Goal: Contribute content

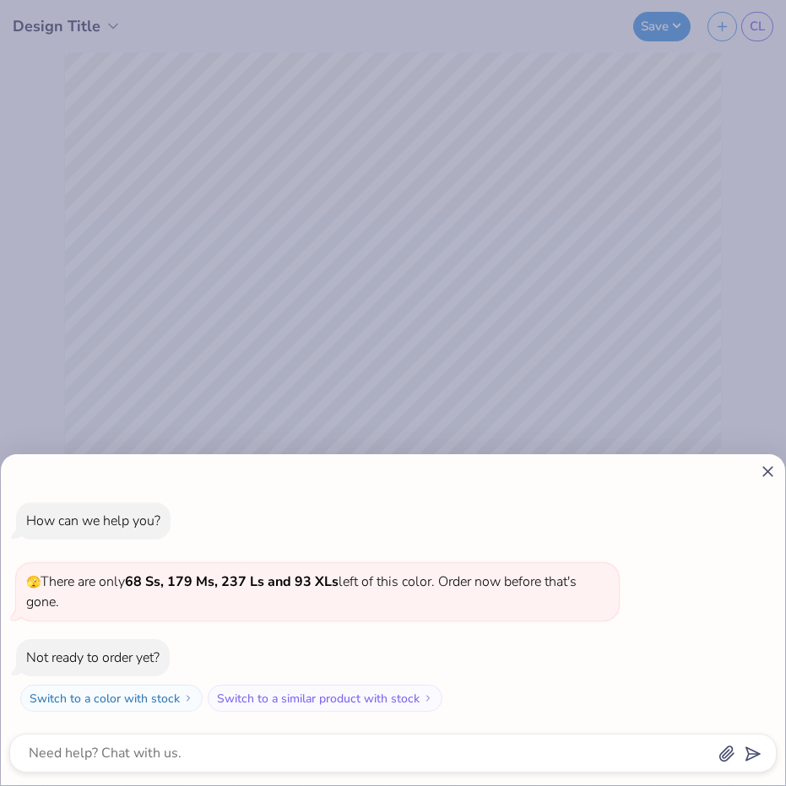
click at [771, 474] on line at bounding box center [767, 471] width 9 height 9
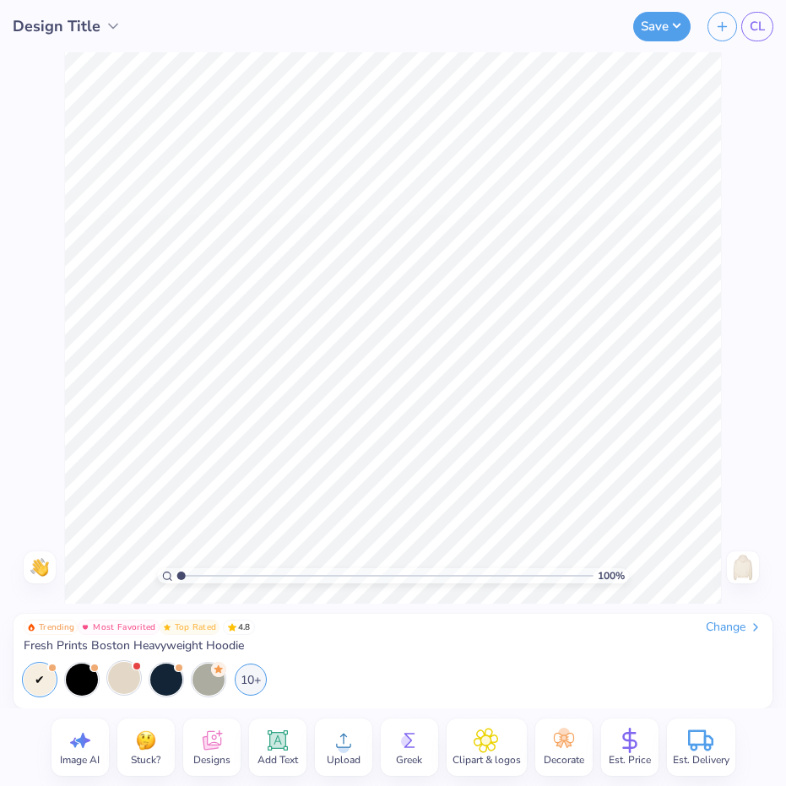
click at [116, 684] on div at bounding box center [124, 678] width 32 height 32
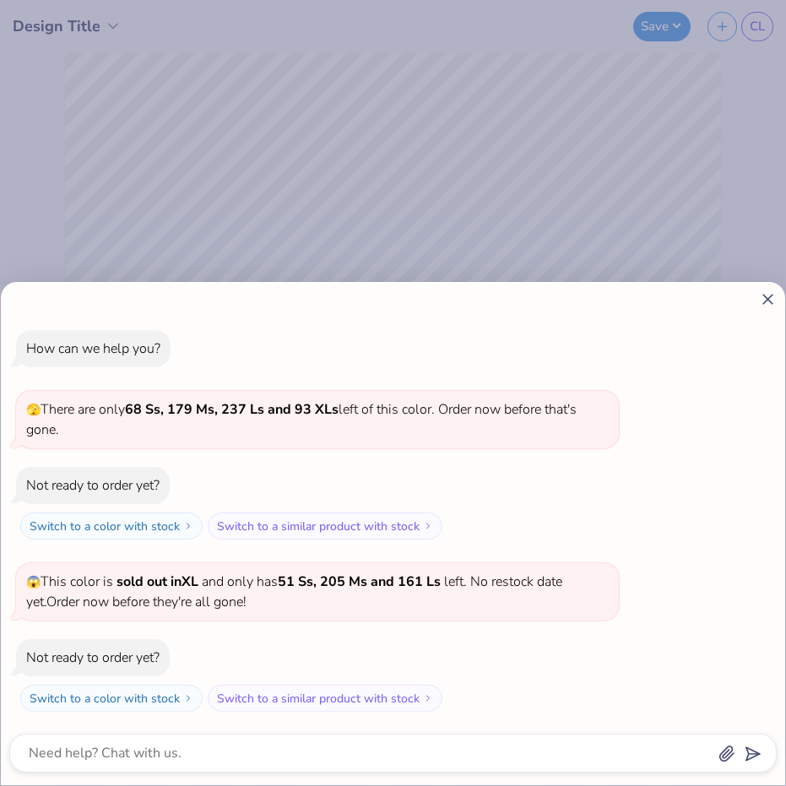
click at [763, 299] on icon at bounding box center [768, 299] width 18 height 18
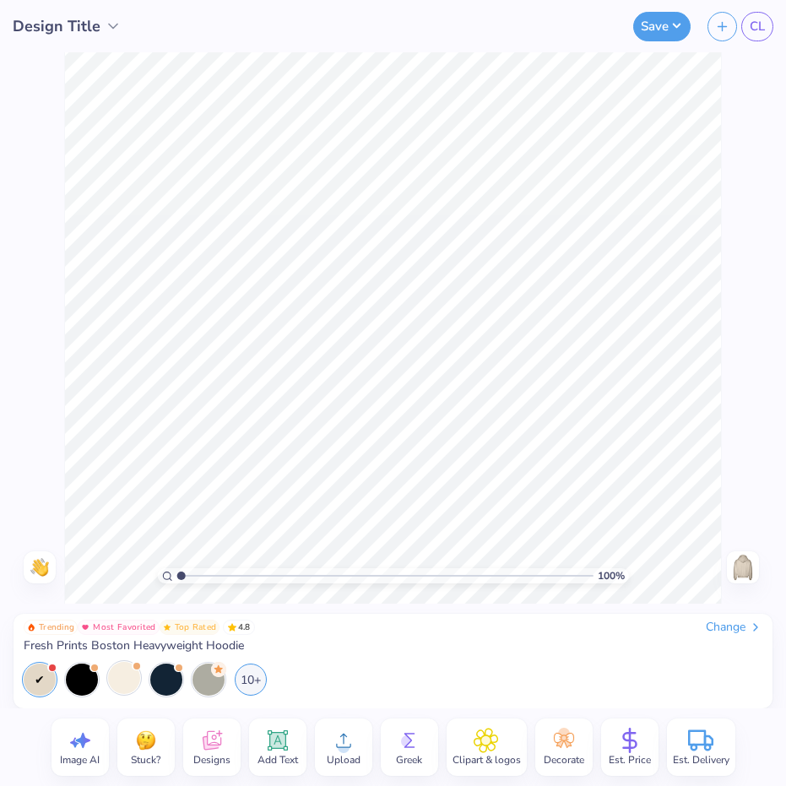
click at [35, 683] on div at bounding box center [40, 680] width 32 height 32
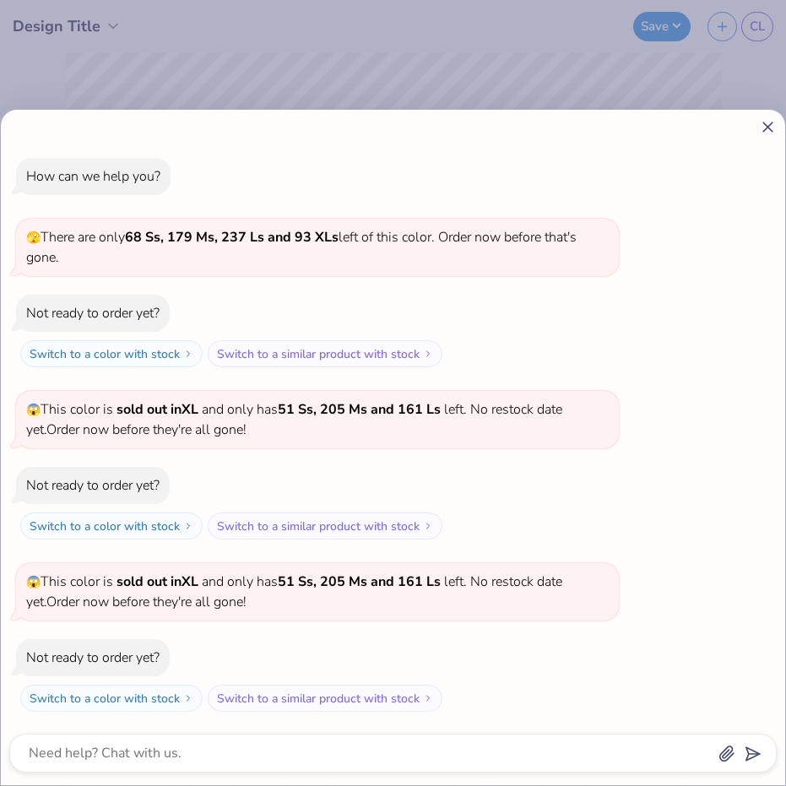
click at [766, 131] on icon at bounding box center [768, 127] width 18 height 18
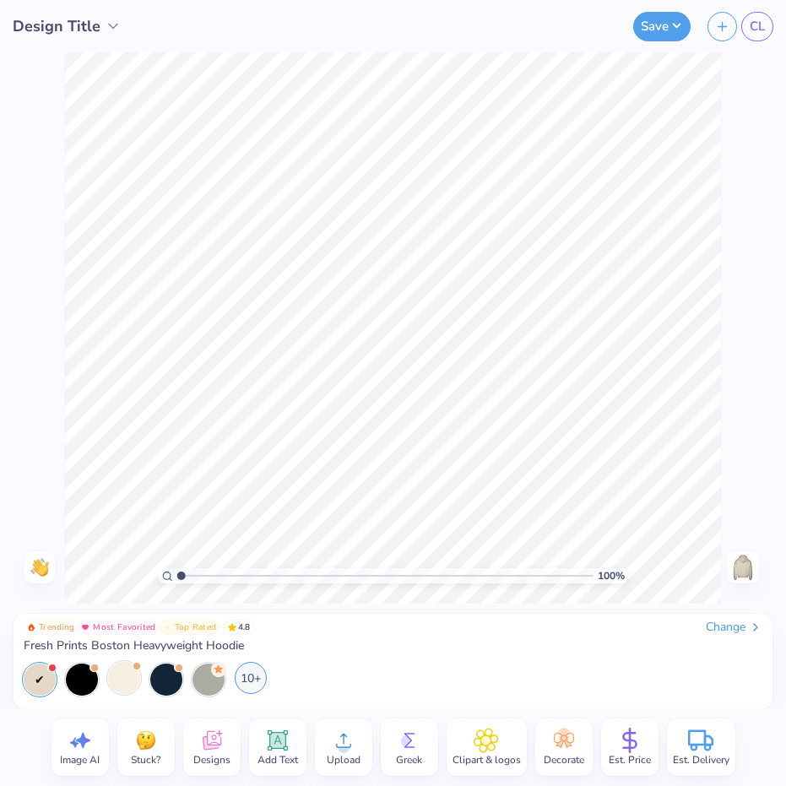
click at [251, 670] on div "10+" at bounding box center [251, 678] width 32 height 32
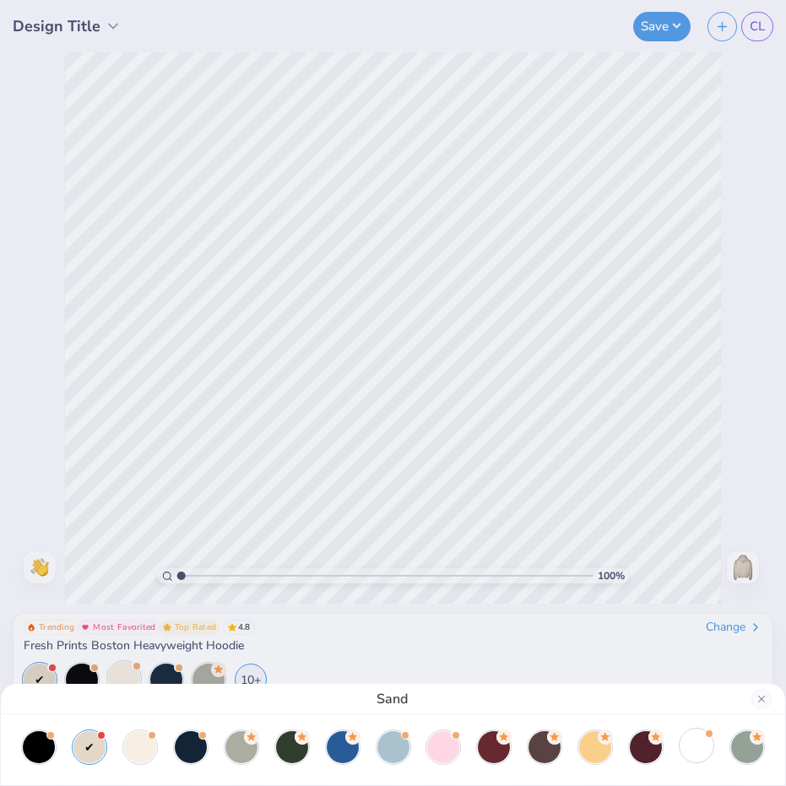
click at [704, 753] on div at bounding box center [697, 746] width 32 height 32
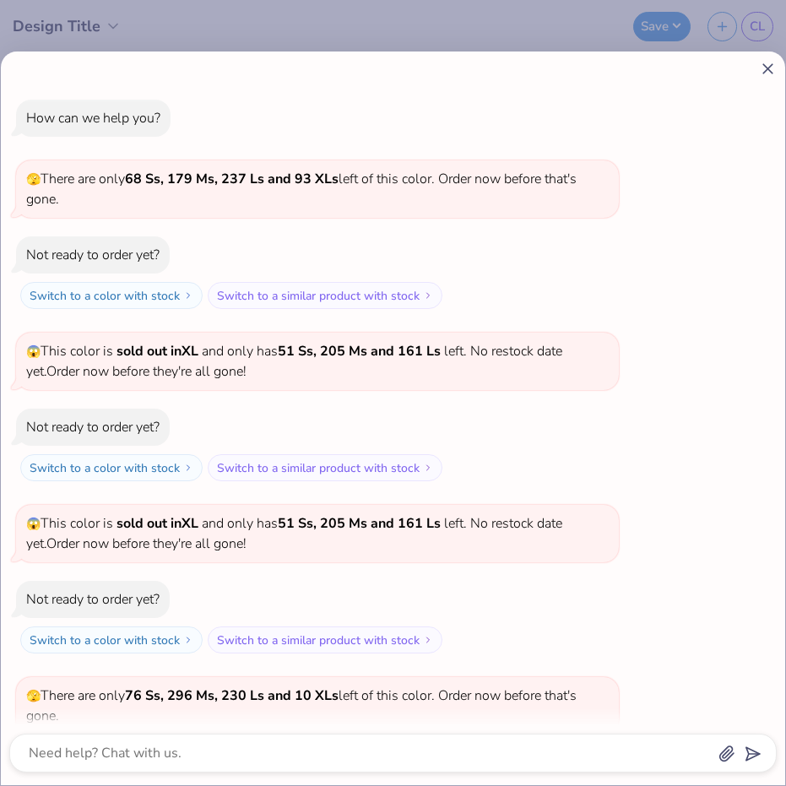
scroll to position [114, 0]
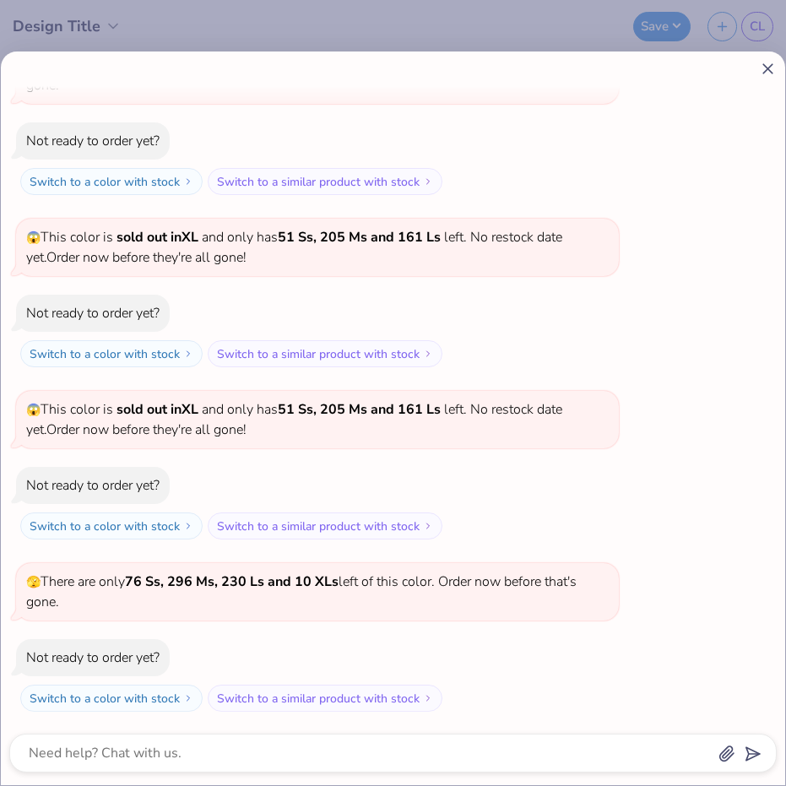
click at [762, 71] on icon at bounding box center [768, 69] width 18 height 18
type textarea "x"
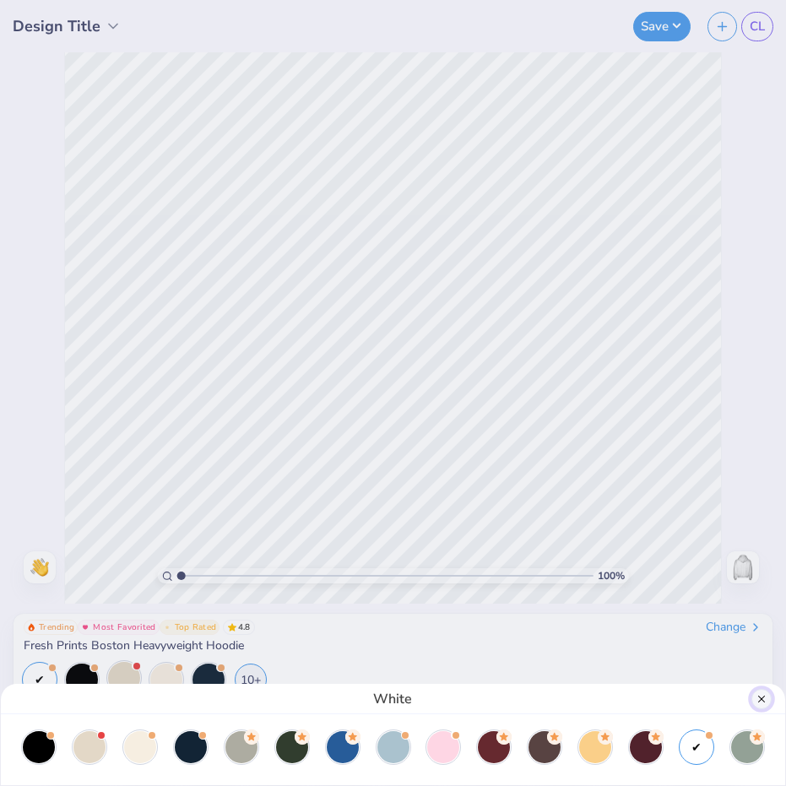
click at [755, 706] on button "Close" at bounding box center [762, 699] width 20 height 20
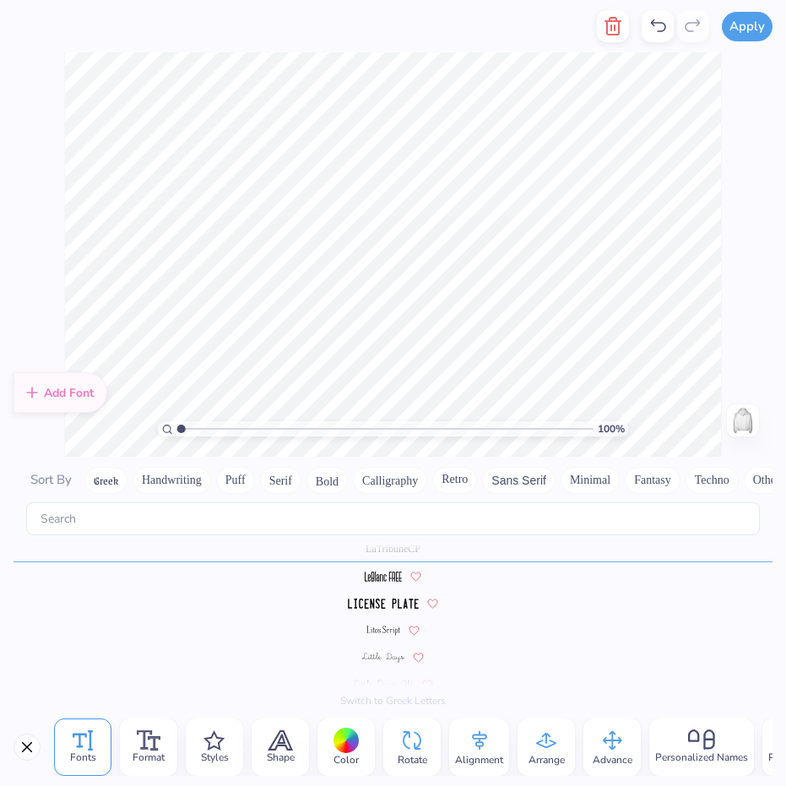
scroll to position [0, 0]
type textarea "WOMENS LAW"
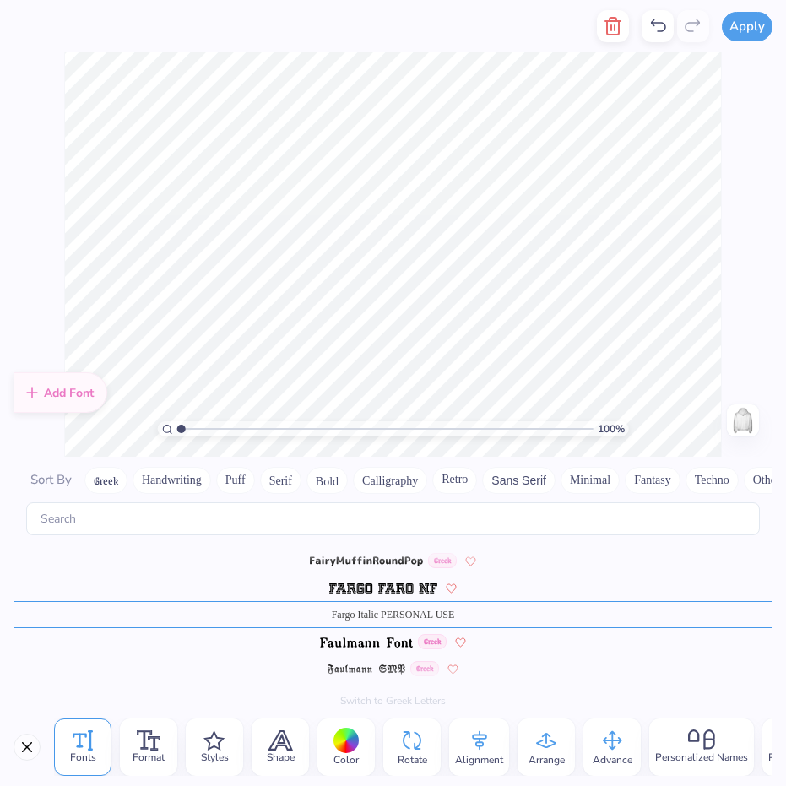
type textarea "A"
type textarea "association"
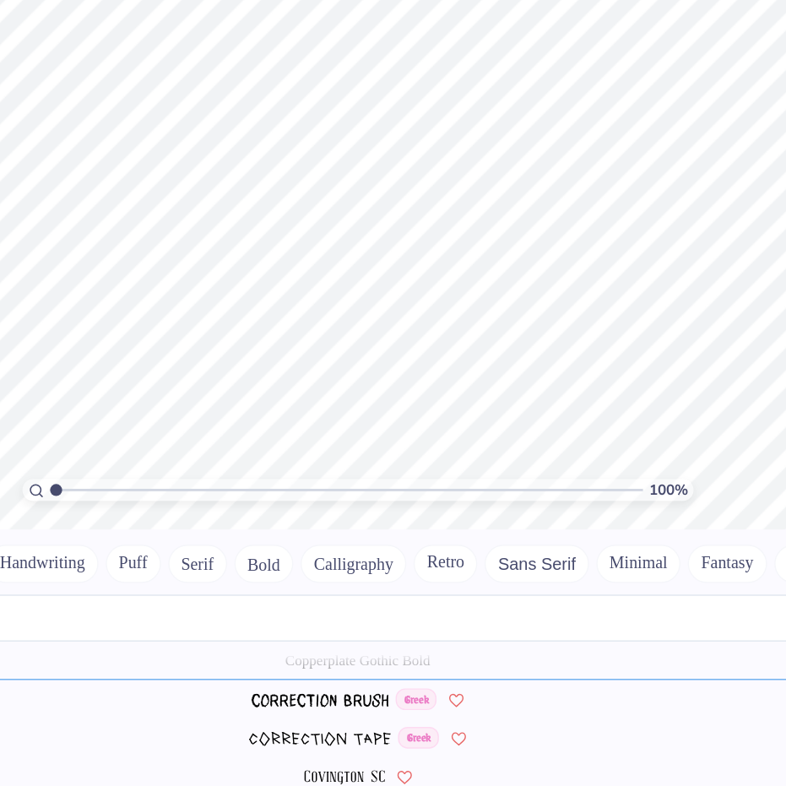
scroll to position [0, 5]
type textarea "established 1972"
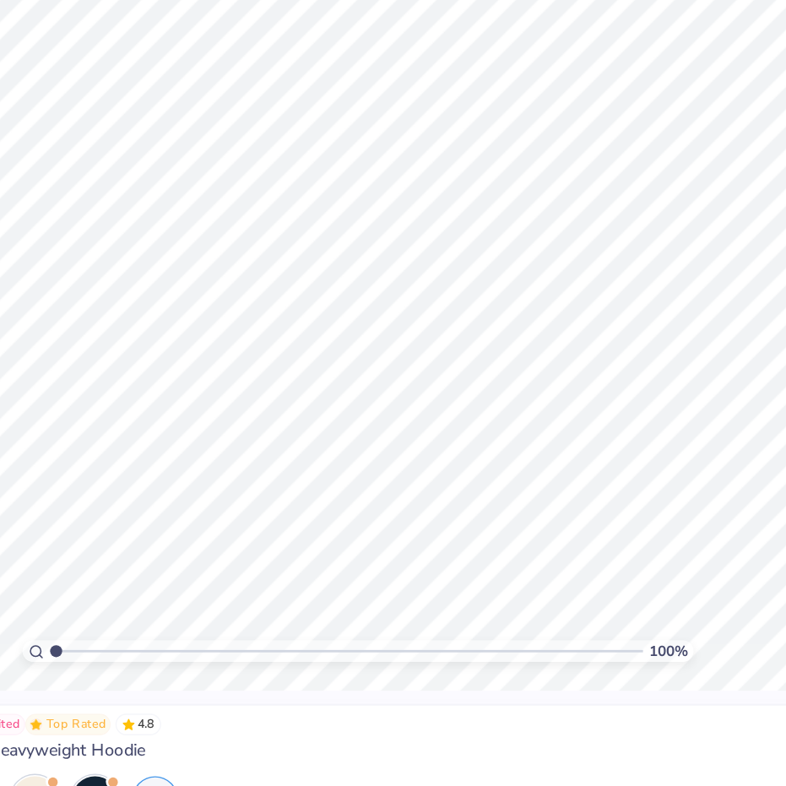
scroll to position [0, 0]
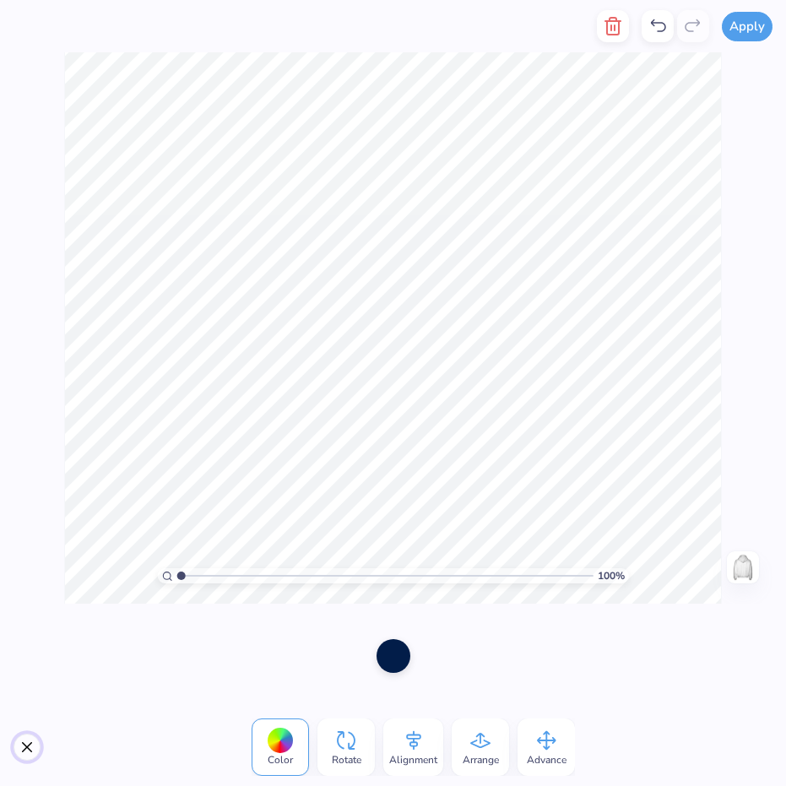
click at [30, 746] on button "Close" at bounding box center [27, 747] width 27 height 27
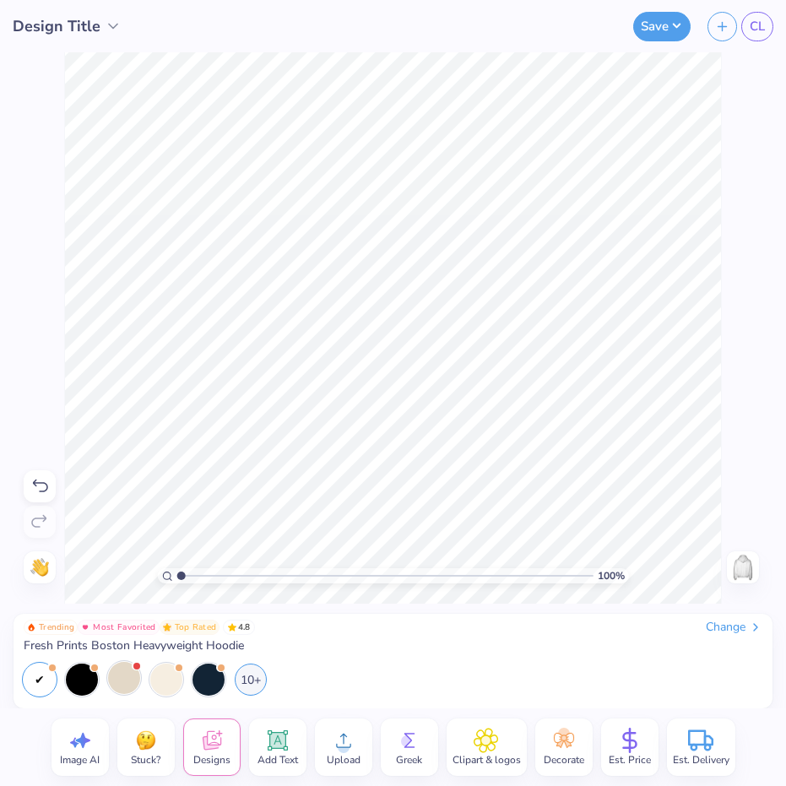
click at [334, 756] on span "Upload" at bounding box center [344, 760] width 34 height 14
click at [496, 752] on icon at bounding box center [486, 740] width 24 height 25
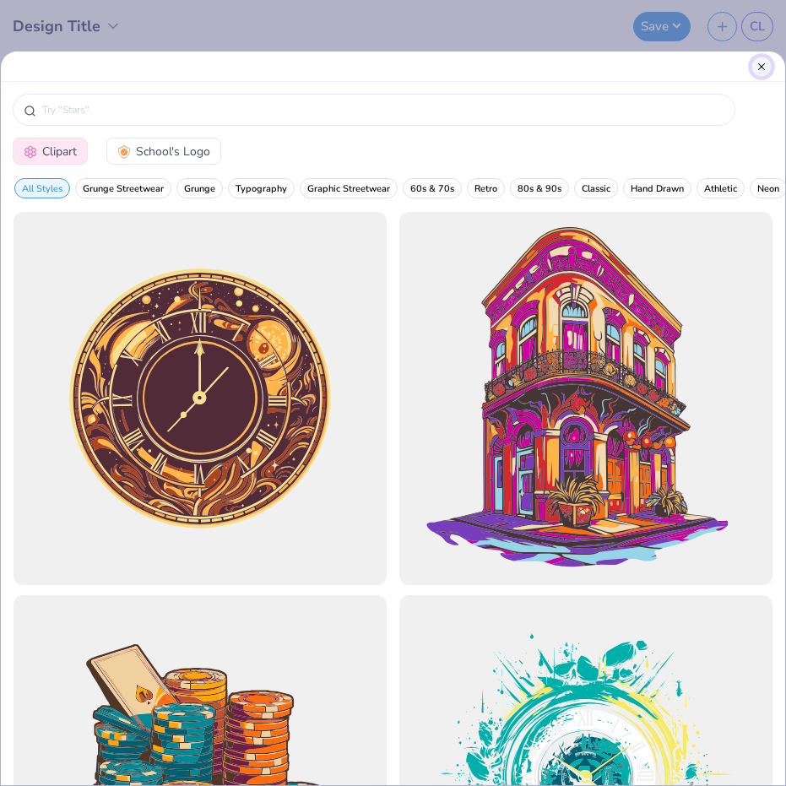
click at [760, 67] on button "Close" at bounding box center [762, 67] width 20 height 20
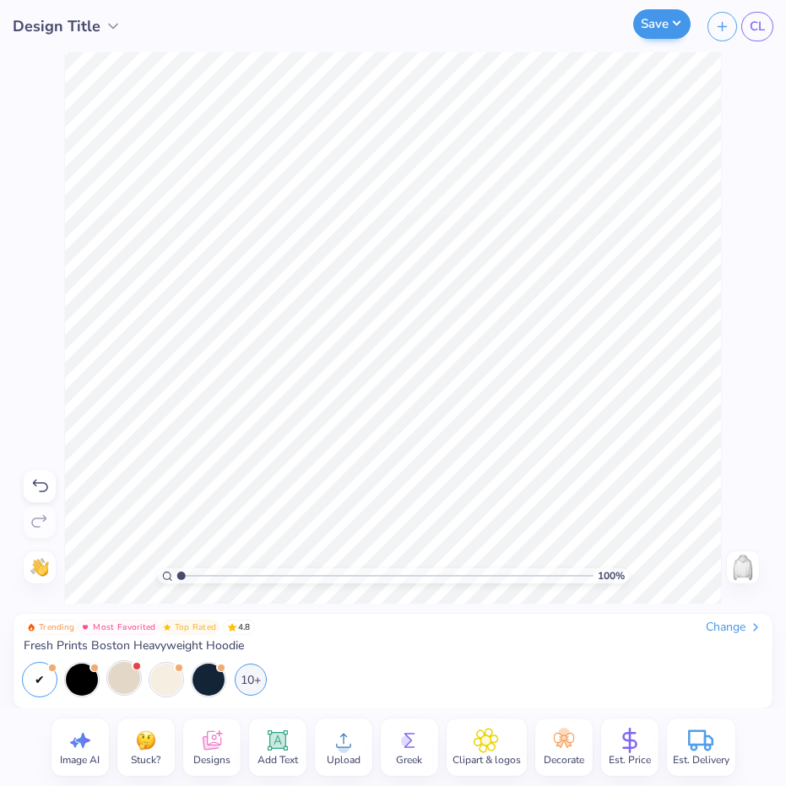
click at [675, 21] on div "Design Title Save CL Image AI Stuck? Designs Add Text Upload Greek Clipart & lo…" at bounding box center [393, 393] width 786 height 786
click at [675, 21] on button "Save" at bounding box center [661, 24] width 57 height 30
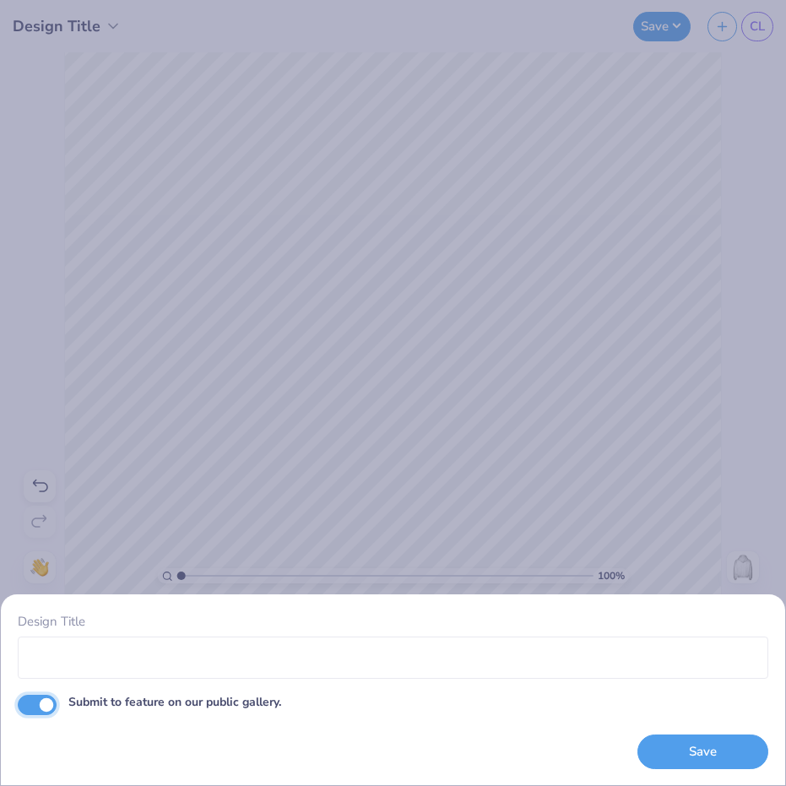
click at [46, 707] on input "Submit to feature on our public gallery." at bounding box center [37, 705] width 39 height 20
checkbox input "false"
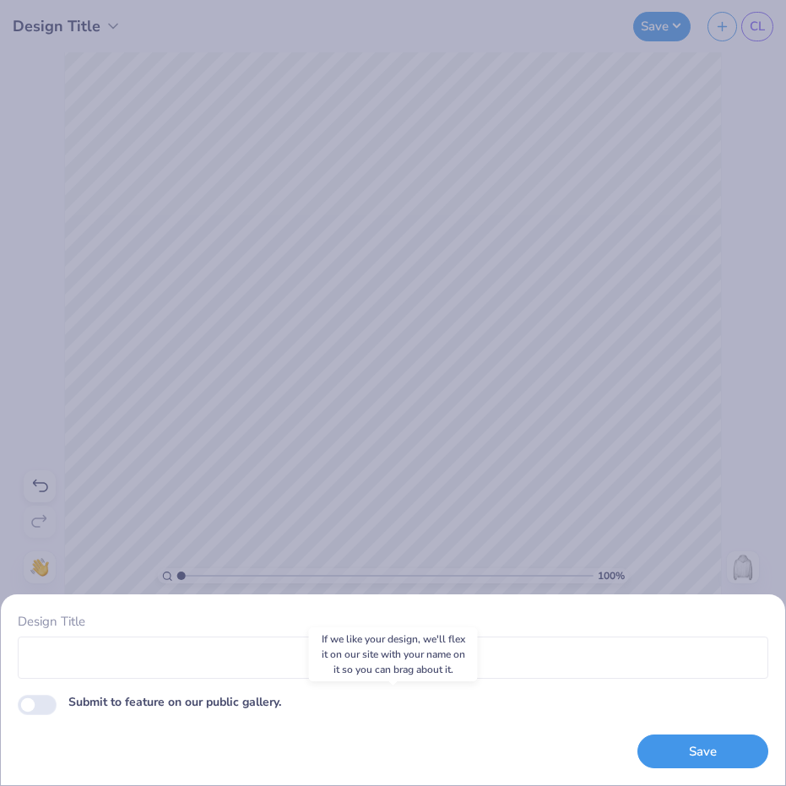
click at [689, 756] on button "Save" at bounding box center [703, 752] width 131 height 35
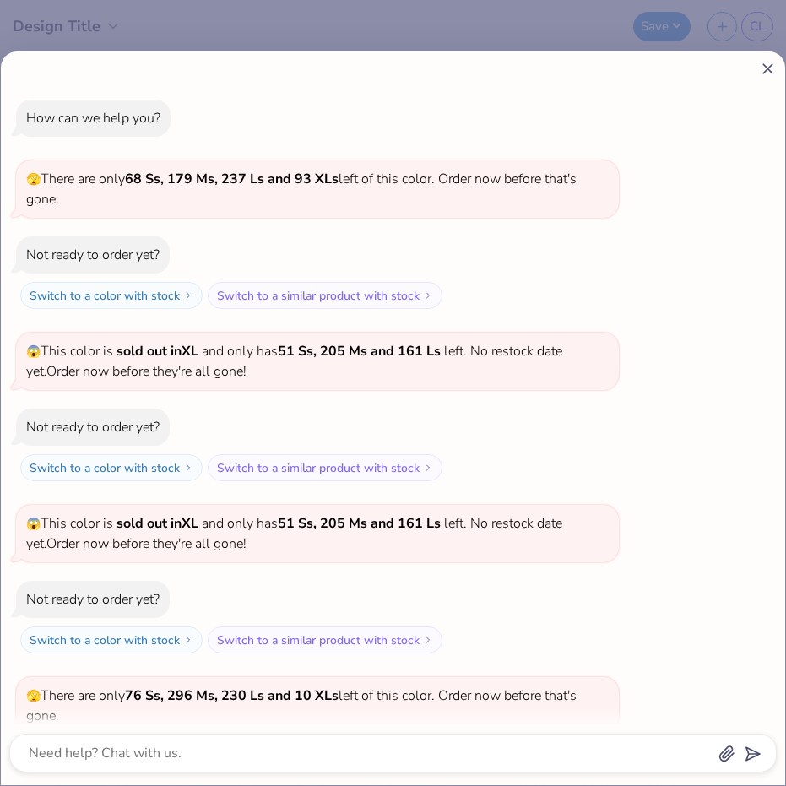
scroll to position [161, 0]
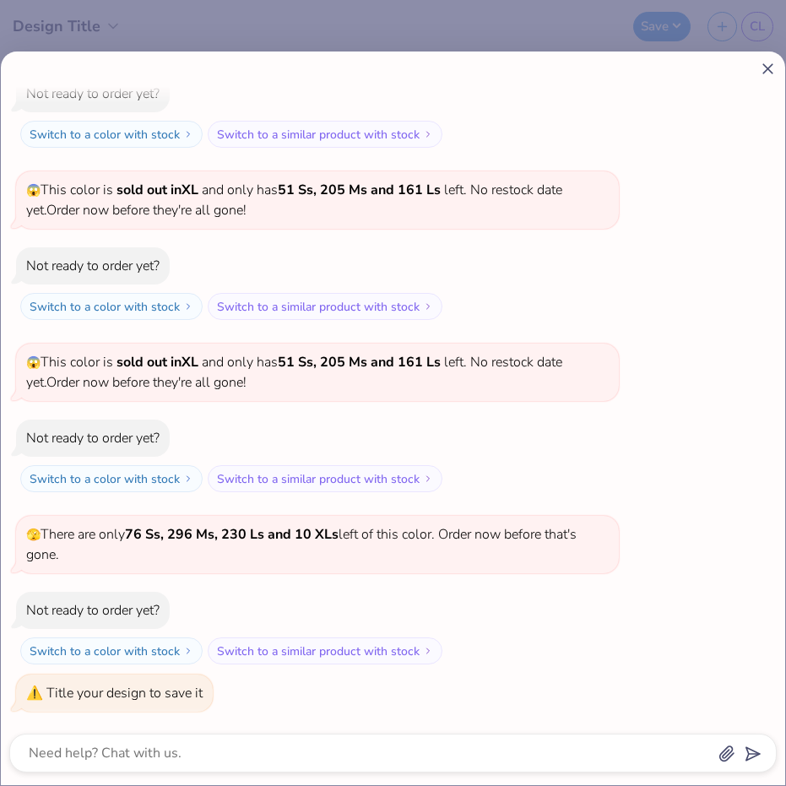
click at [772, 66] on icon at bounding box center [768, 69] width 18 height 18
type textarea "x"
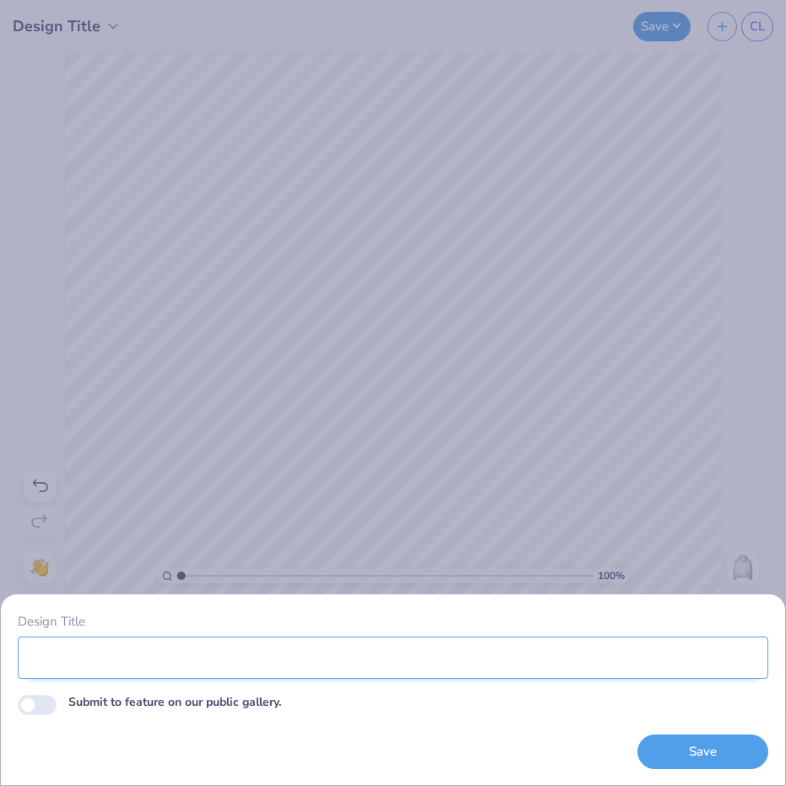
click at [261, 670] on input "Design Title" at bounding box center [393, 658] width 751 height 42
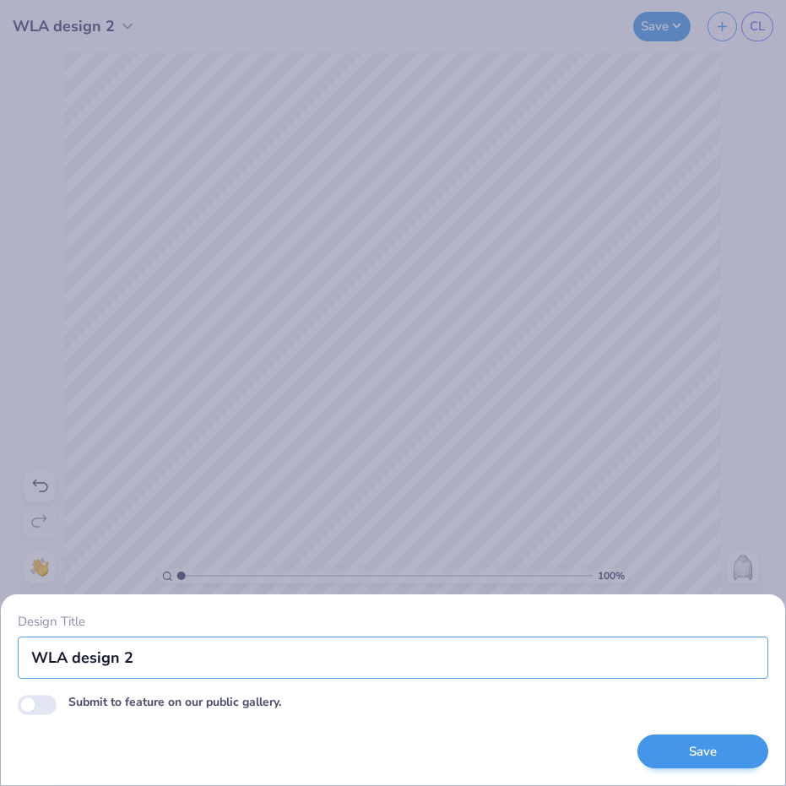
type input "WLA design 2"
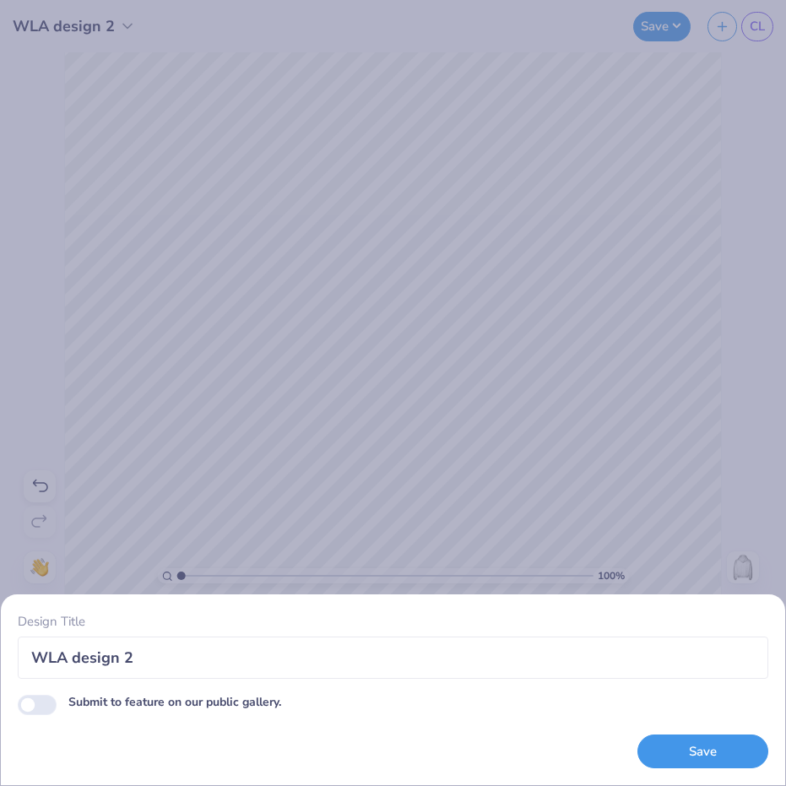
click at [670, 741] on button "Save" at bounding box center [703, 752] width 131 height 35
click at [666, 752] on div "Save" at bounding box center [703, 752] width 131 height 35
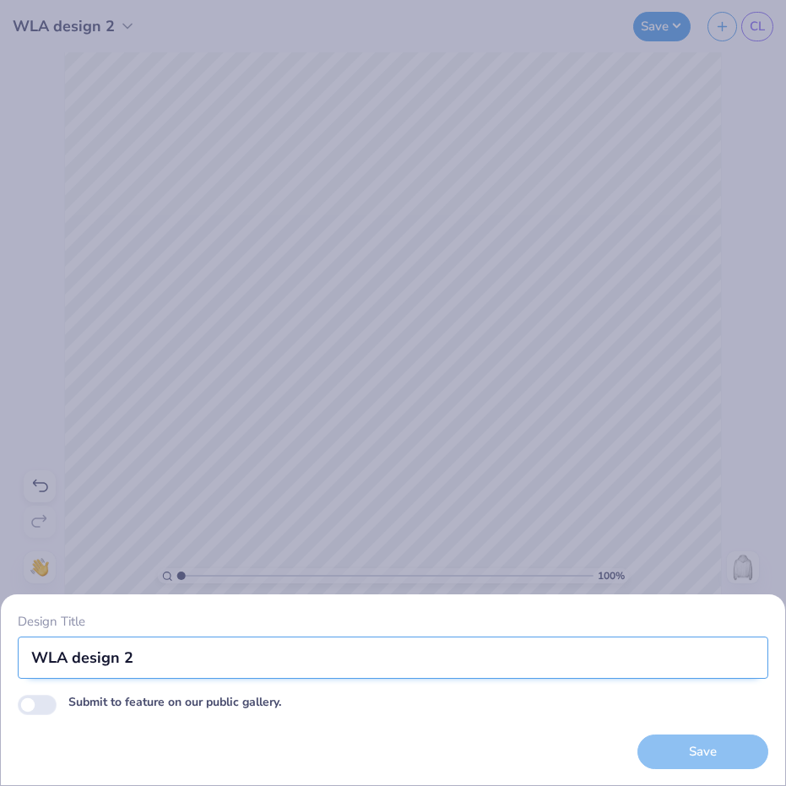
click at [528, 654] on input "WLA design 2" at bounding box center [393, 658] width 751 height 42
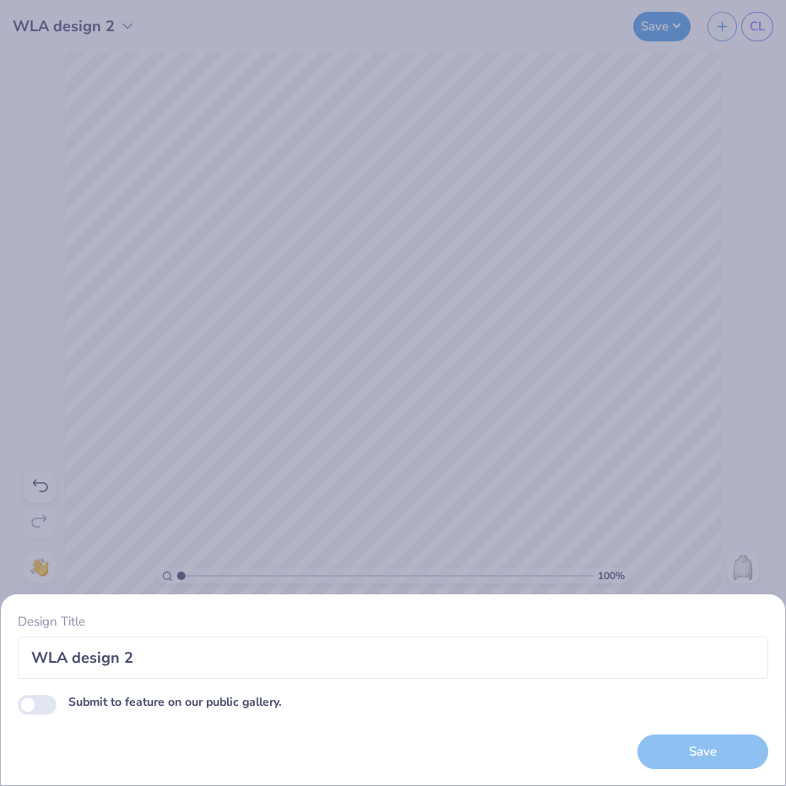
click at [698, 756] on div "Save" at bounding box center [703, 752] width 131 height 35
click at [285, 516] on div "Design Title WLA design 2 Submit to feature on our public gallery. Save" at bounding box center [393, 393] width 786 height 786
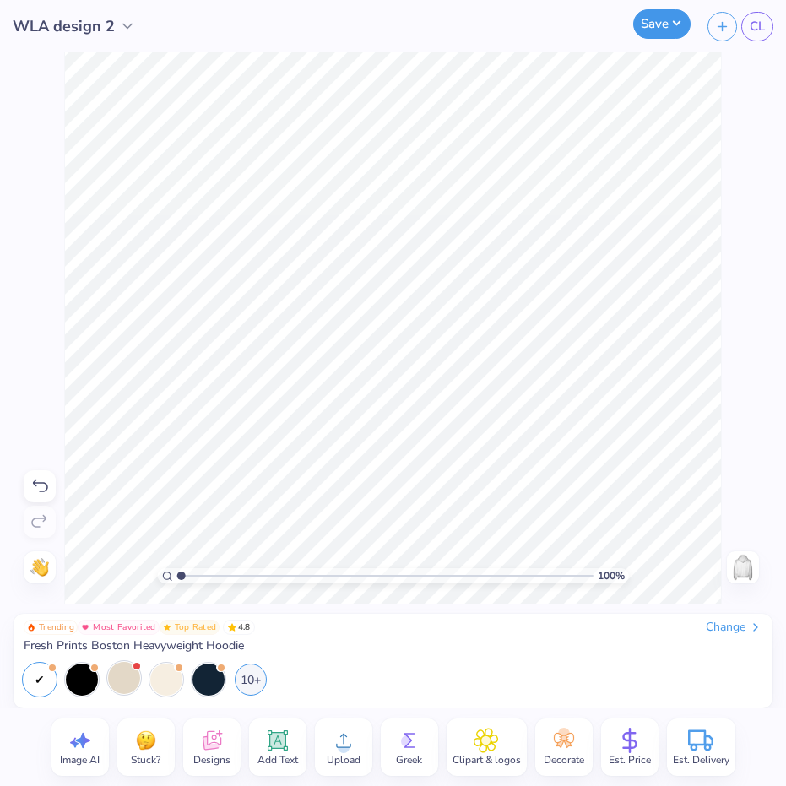
click at [656, 25] on button "Save" at bounding box center [661, 24] width 57 height 30
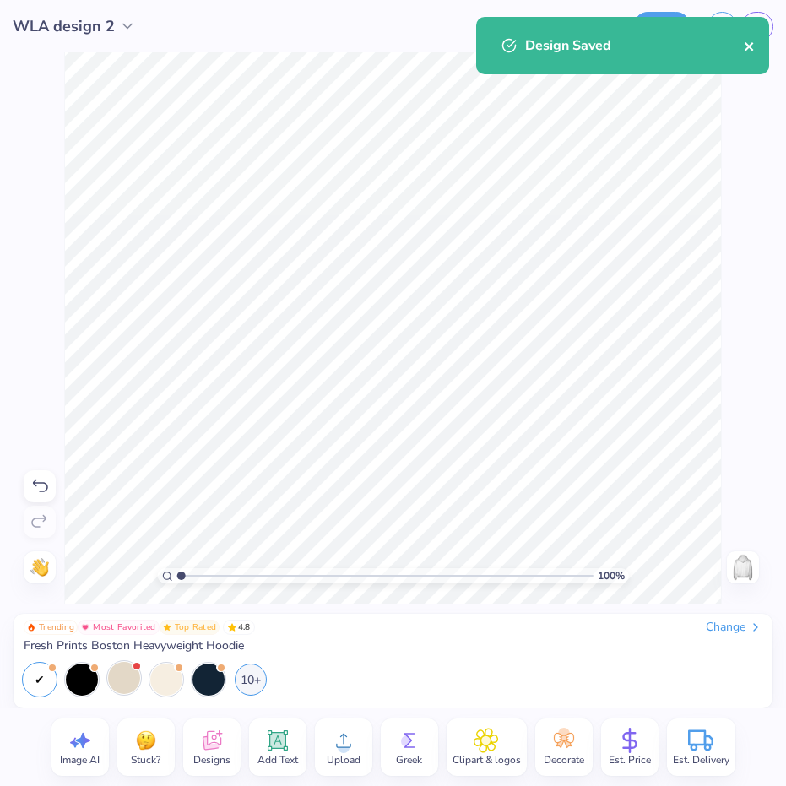
click at [753, 49] on icon "close" at bounding box center [750, 47] width 12 height 14
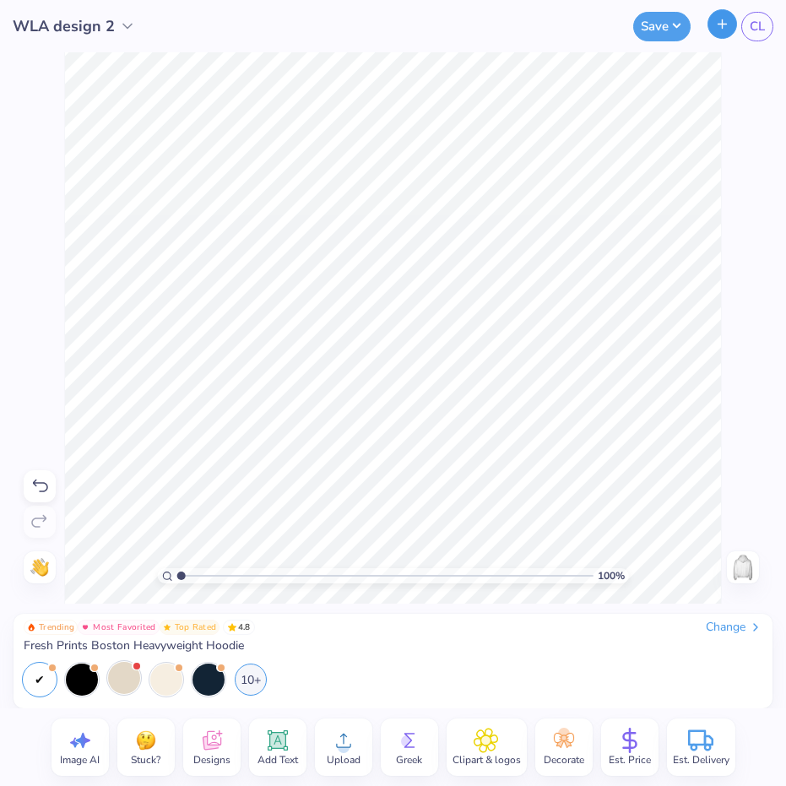
click at [720, 28] on icon "button" at bounding box center [722, 24] width 14 height 14
click at [753, 22] on span "CL" at bounding box center [757, 26] width 15 height 19
click at [742, 23] on link "CL" at bounding box center [757, 27] width 32 height 30
